Goal: Information Seeking & Learning: Learn about a topic

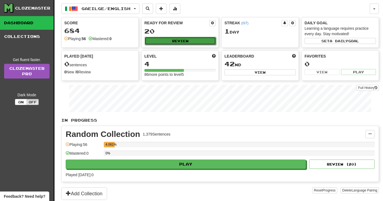
click at [164, 43] on button "Review" at bounding box center [180, 41] width 71 height 8
select select "**"
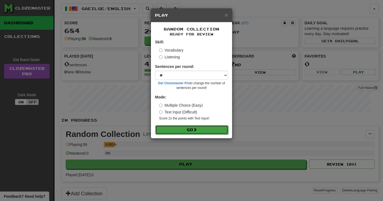
click at [188, 131] on button "Go" at bounding box center [191, 129] width 73 height 9
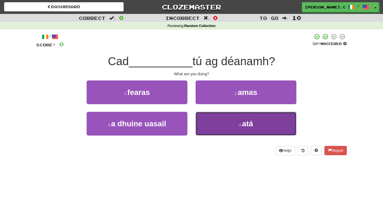
click at [259, 130] on button "4 . atá" at bounding box center [246, 124] width 101 height 24
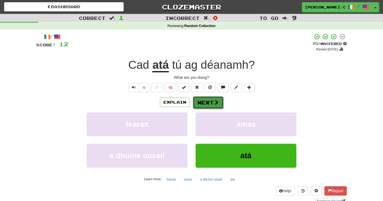
click at [213, 103] on button "Next" at bounding box center [208, 102] width 30 height 13
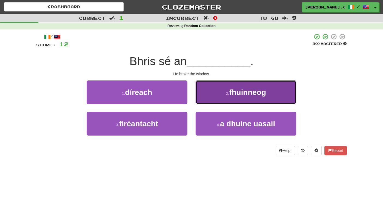
click at [211, 96] on button "2 . fhuinneog" at bounding box center [246, 92] width 101 height 24
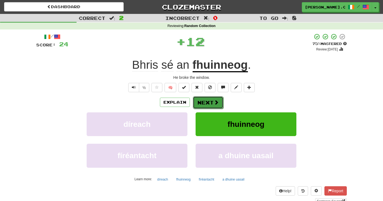
click at [205, 103] on button "Next" at bounding box center [208, 102] width 30 height 13
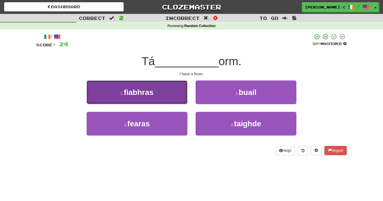
click at [168, 88] on button "1 . fiabhras" at bounding box center [137, 92] width 101 height 24
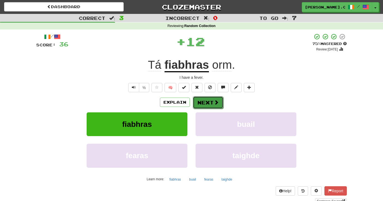
click at [202, 103] on button "Next" at bounding box center [208, 102] width 30 height 13
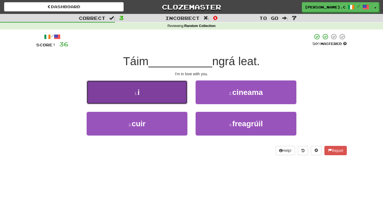
click at [162, 93] on button "1 . i" at bounding box center [137, 92] width 101 height 24
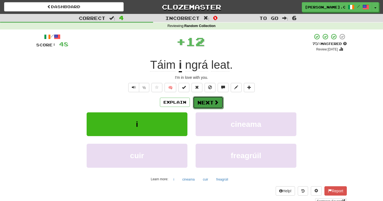
click at [204, 106] on button "Next" at bounding box center [208, 102] width 30 height 13
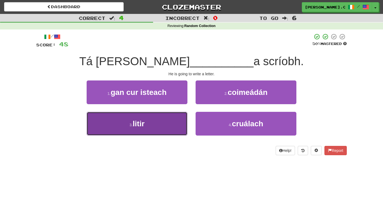
click at [165, 126] on button "3 . litir" at bounding box center [137, 124] width 101 height 24
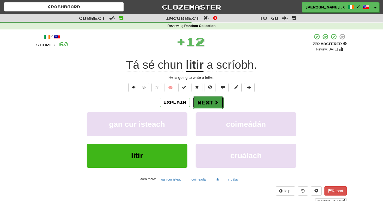
click at [215, 102] on span at bounding box center [216, 102] width 5 height 5
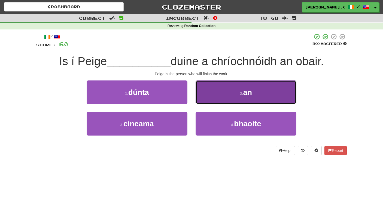
click at [228, 93] on button "2 . an" at bounding box center [246, 92] width 101 height 24
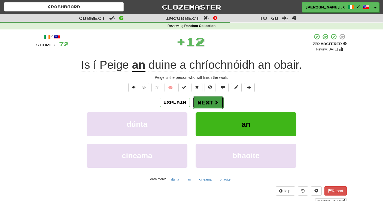
click at [203, 102] on button "Next" at bounding box center [208, 102] width 30 height 13
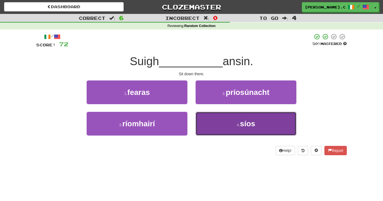
click at [220, 120] on button "4 . síos" at bounding box center [246, 124] width 101 height 24
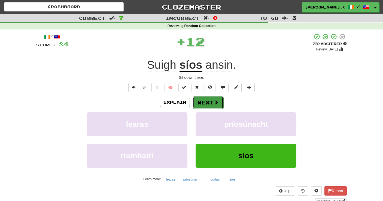
click at [215, 105] on span at bounding box center [216, 102] width 5 height 5
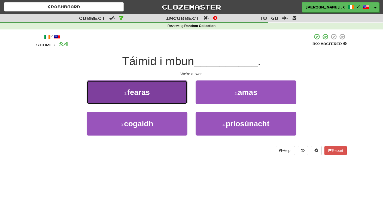
click at [165, 92] on button "1 . fearas" at bounding box center [137, 92] width 101 height 24
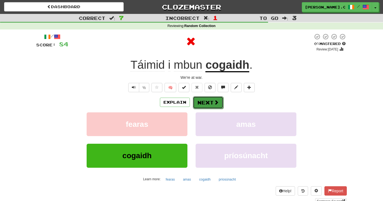
click at [209, 103] on button "Next" at bounding box center [208, 102] width 30 height 13
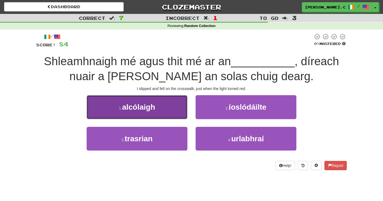
click at [161, 106] on button "1 . alcólaigh" at bounding box center [137, 107] width 101 height 24
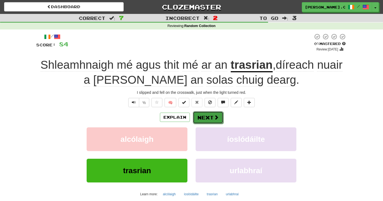
click at [210, 119] on button "Next" at bounding box center [208, 117] width 30 height 13
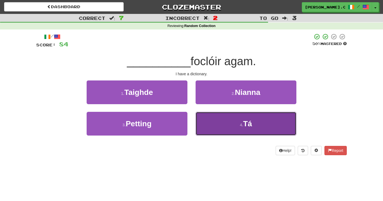
click at [216, 119] on button "4 . Tá" at bounding box center [246, 124] width 101 height 24
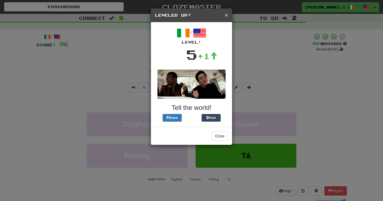
click at [226, 14] on span "×" at bounding box center [226, 15] width 3 height 6
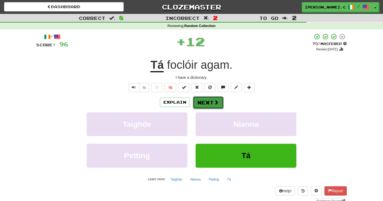
click at [209, 104] on button "Next" at bounding box center [208, 102] width 30 height 13
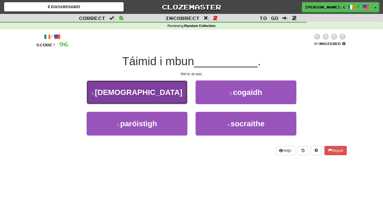
click at [142, 84] on button "1 . [DEMOGRAPHIC_DATA]" at bounding box center [137, 92] width 101 height 24
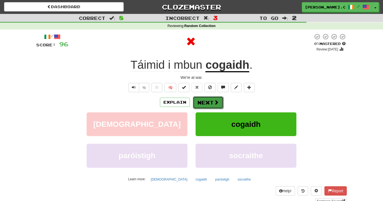
click at [211, 104] on button "Next" at bounding box center [208, 102] width 30 height 13
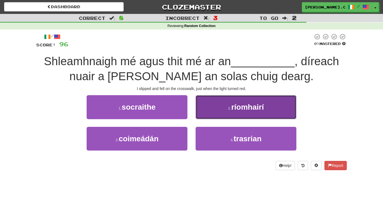
click at [226, 109] on button "2 . ríomhairí" at bounding box center [246, 107] width 101 height 24
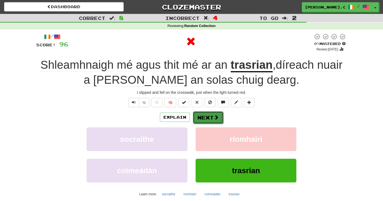
click at [215, 119] on span at bounding box center [216, 117] width 5 height 5
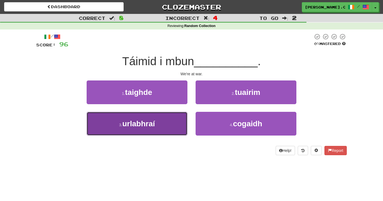
click at [170, 129] on button "3 . urlabhraí" at bounding box center [137, 124] width 101 height 24
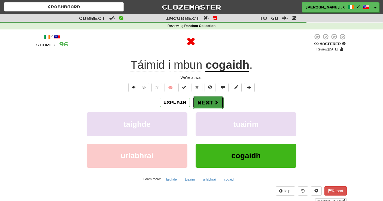
click at [214, 106] on button "Next" at bounding box center [208, 102] width 30 height 13
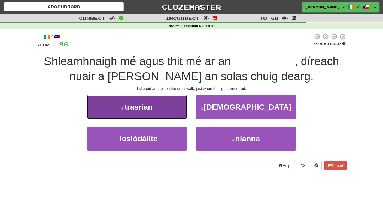
click at [173, 110] on button "1 . trasrian" at bounding box center [137, 107] width 101 height 24
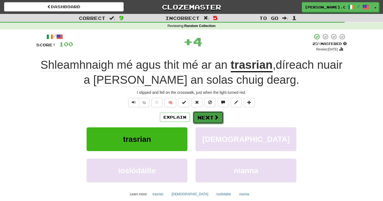
click at [216, 120] on span at bounding box center [216, 117] width 5 height 5
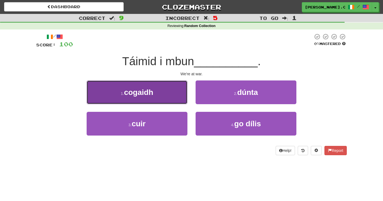
click at [167, 92] on button "1 . cogaidh" at bounding box center [137, 92] width 101 height 24
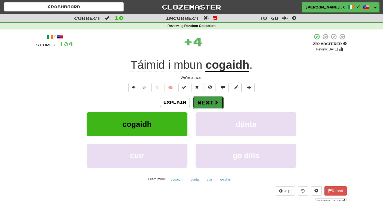
click at [203, 103] on button "Next" at bounding box center [208, 102] width 30 height 13
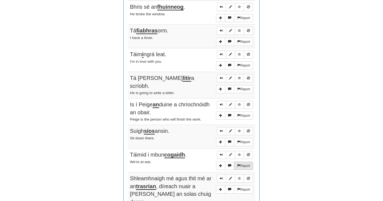
scroll to position [510, 0]
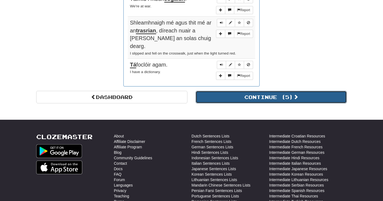
click at [264, 91] on button "Continue ( 5 )" at bounding box center [271, 97] width 151 height 13
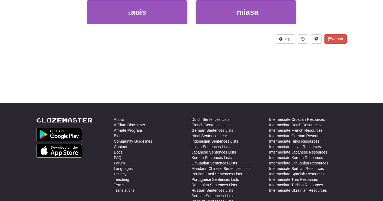
scroll to position [0, 0]
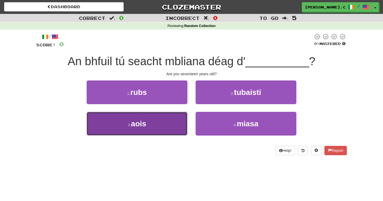
click at [167, 116] on button "3 . aois" at bounding box center [137, 124] width 101 height 24
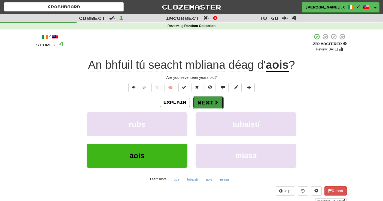
click at [210, 103] on button "Next" at bounding box center [208, 102] width 30 height 13
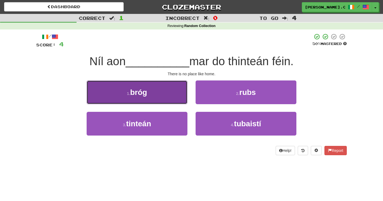
click at [167, 91] on button "1 . bróg" at bounding box center [137, 92] width 101 height 24
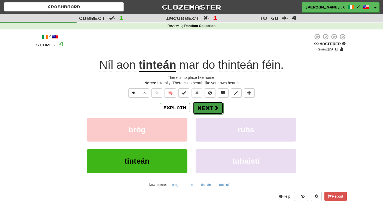
click at [209, 109] on button "Next" at bounding box center [208, 108] width 30 height 13
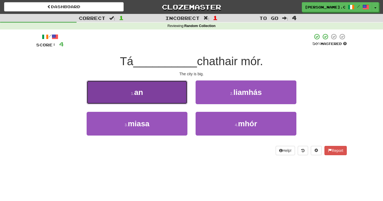
click at [154, 99] on button "1 . an" at bounding box center [137, 92] width 101 height 24
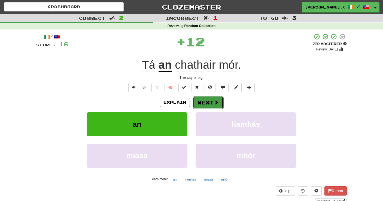
click at [208, 103] on button "Next" at bounding box center [208, 102] width 30 height 13
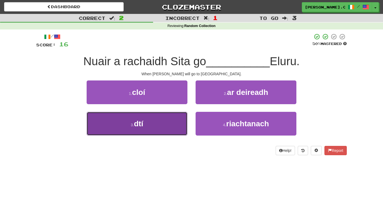
click at [172, 130] on button "3 . dtí" at bounding box center [137, 124] width 101 height 24
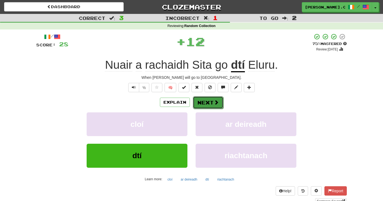
click at [208, 103] on button "Next" at bounding box center [208, 102] width 30 height 13
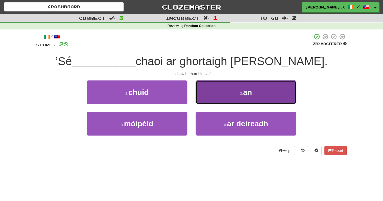
click at [213, 99] on button "2 . an" at bounding box center [246, 92] width 101 height 24
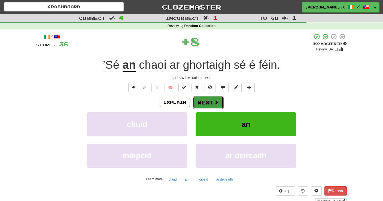
click at [210, 104] on button "Next" at bounding box center [208, 102] width 30 height 13
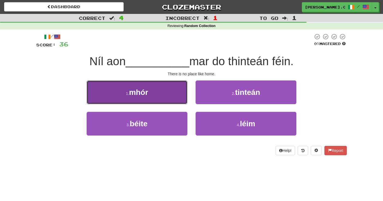
click at [178, 99] on button "1 . mhór" at bounding box center [137, 92] width 101 height 24
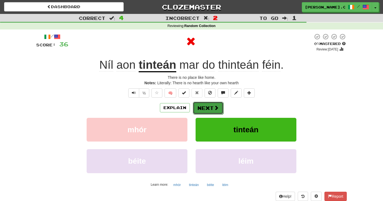
click at [211, 109] on button "Next" at bounding box center [208, 108] width 30 height 13
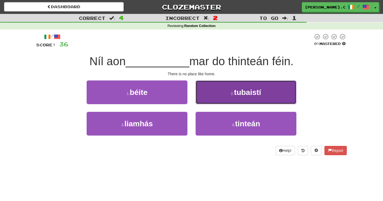
click at [235, 96] on span "tubaistí" at bounding box center [247, 92] width 27 height 8
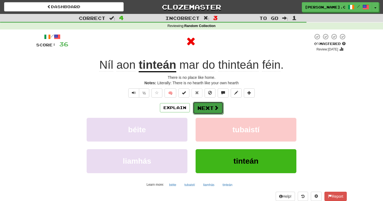
click at [217, 106] on span at bounding box center [216, 107] width 5 height 5
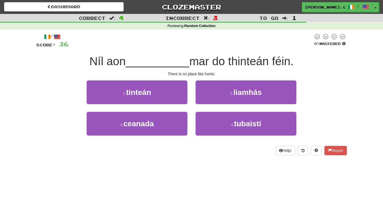
click at [233, 137] on div "4 . tubaistí" at bounding box center [245, 127] width 109 height 31
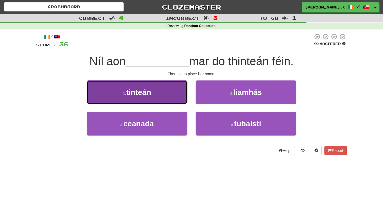
click at [168, 96] on button "1 . tinteán" at bounding box center [137, 92] width 101 height 24
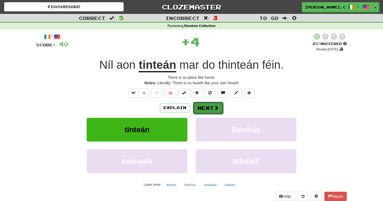
click at [210, 105] on button "Next" at bounding box center [208, 108] width 30 height 13
